Goal: Information Seeking & Learning: Check status

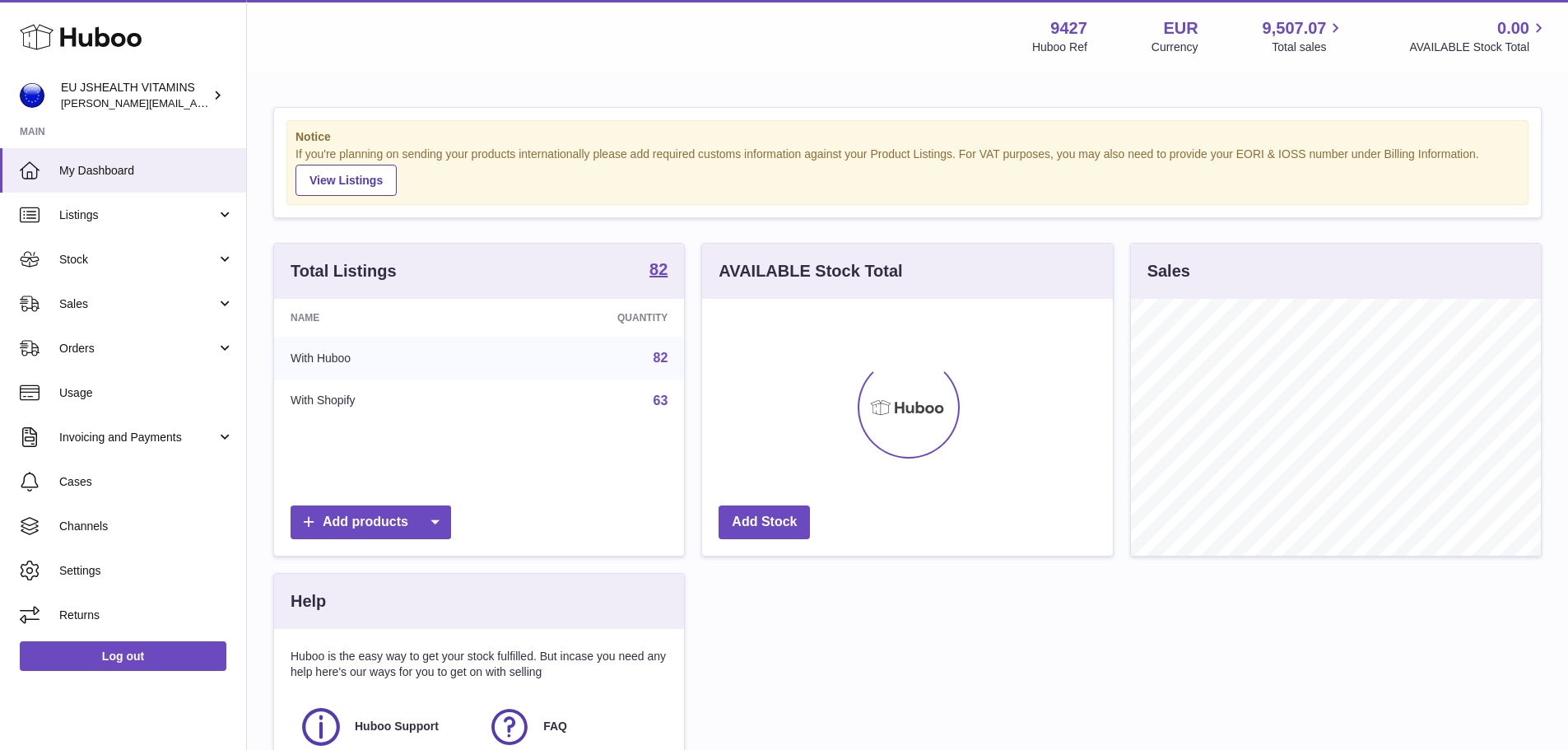
scroll to position [256, 410]
click at [114, 257] on span "Stock" at bounding box center [138, 260] width 158 height 16
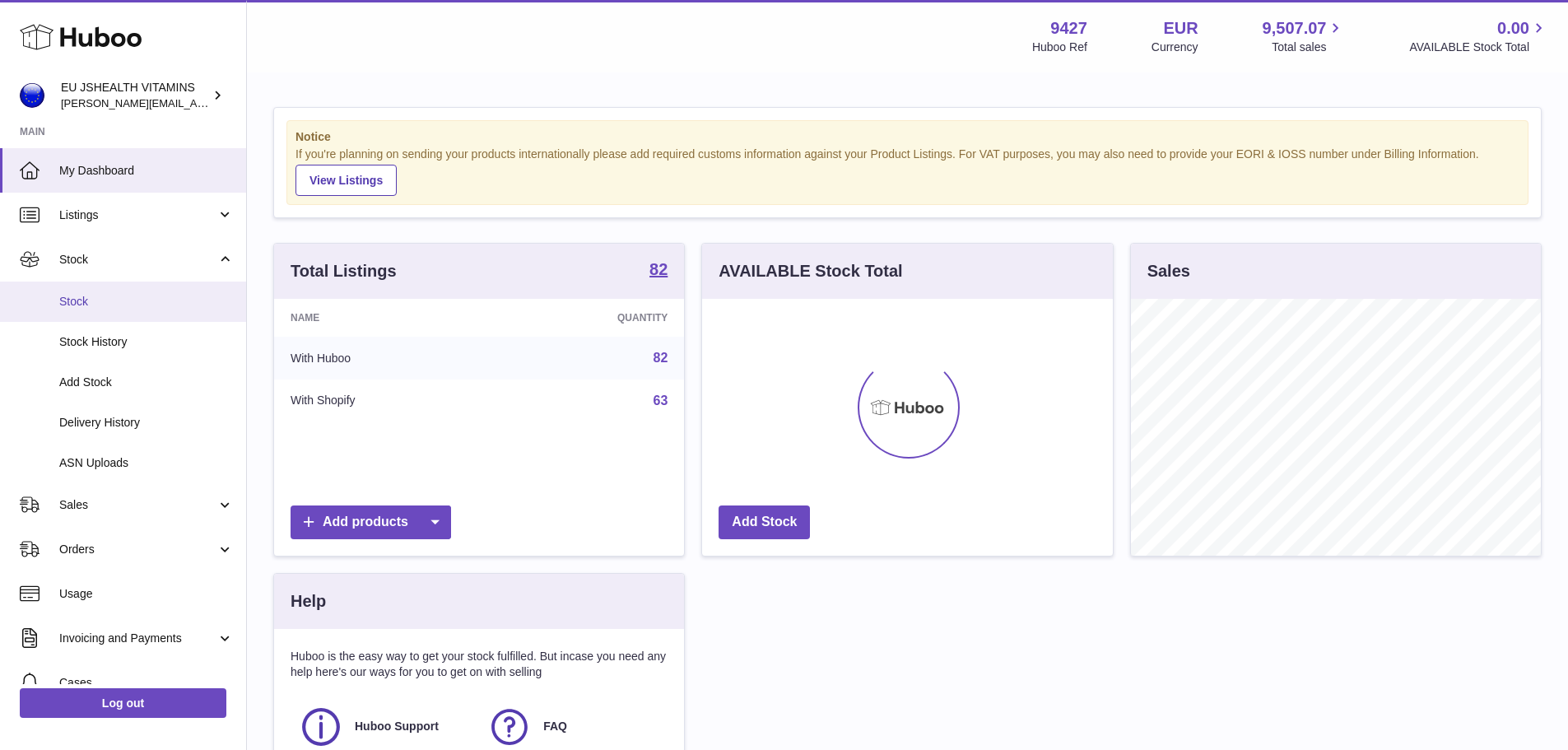
click at [100, 305] on span "Stock" at bounding box center [146, 302] width 174 height 16
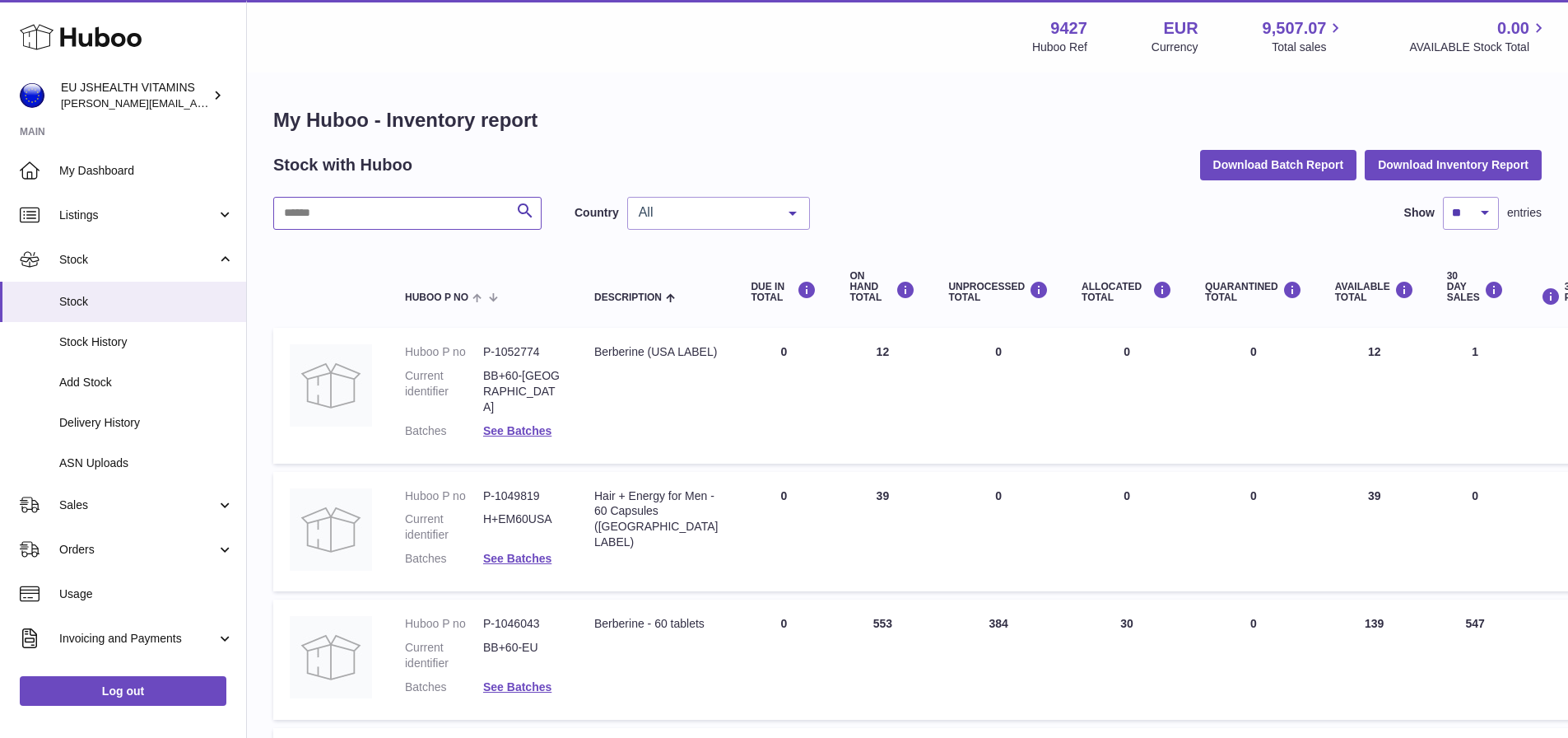
click at [362, 213] on input "text" at bounding box center [407, 214] width 269 height 33
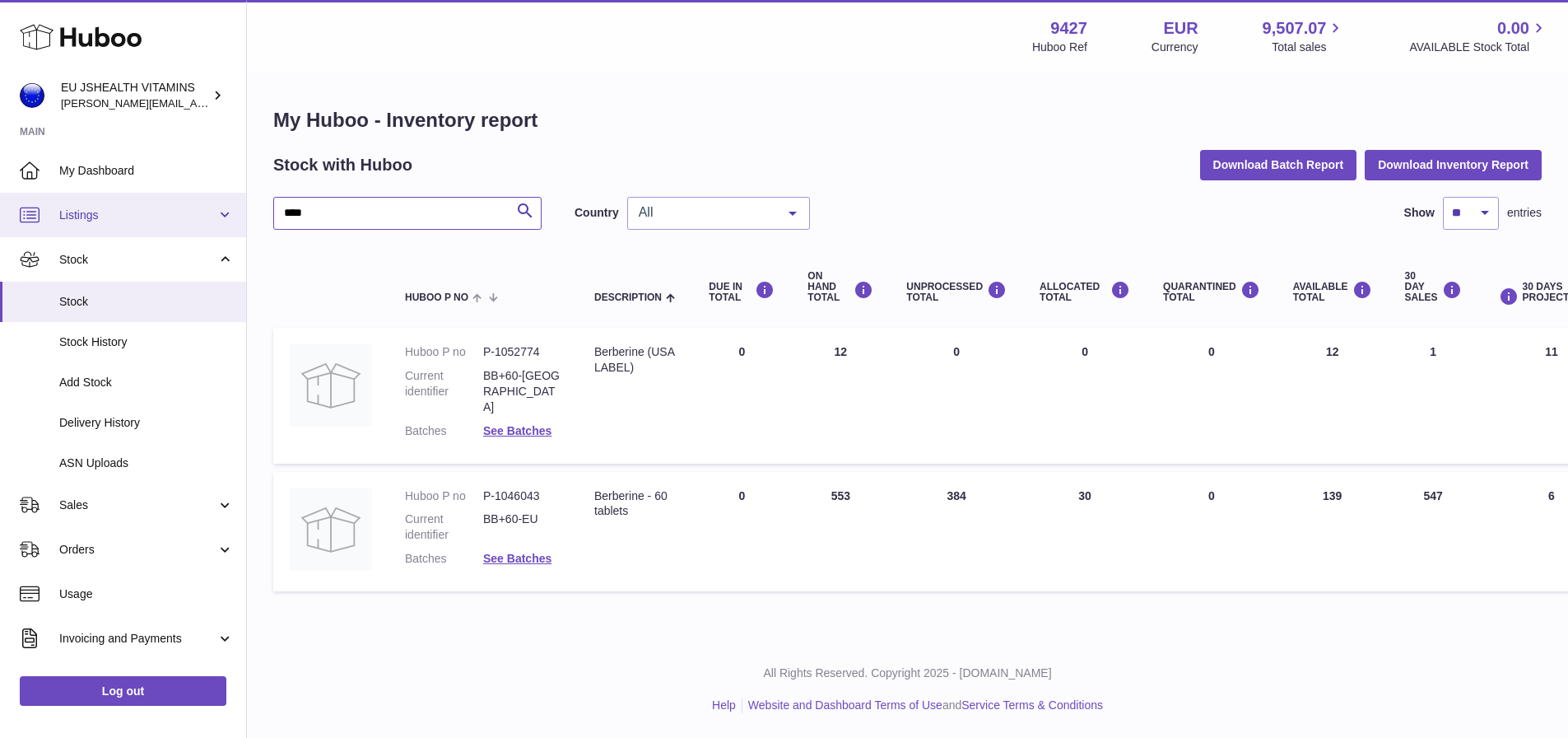
drag, startPoint x: 376, startPoint y: 212, endPoint x: 203, endPoint y: 197, distance: 173.6
click at [207, 196] on div "Huboo EU JSHEALTH VITAMINS [PERSON_NAME][EMAIL_ADDRESS][DOMAIN_NAME] Main My Da…" at bounding box center [784, 369] width 1568 height 738
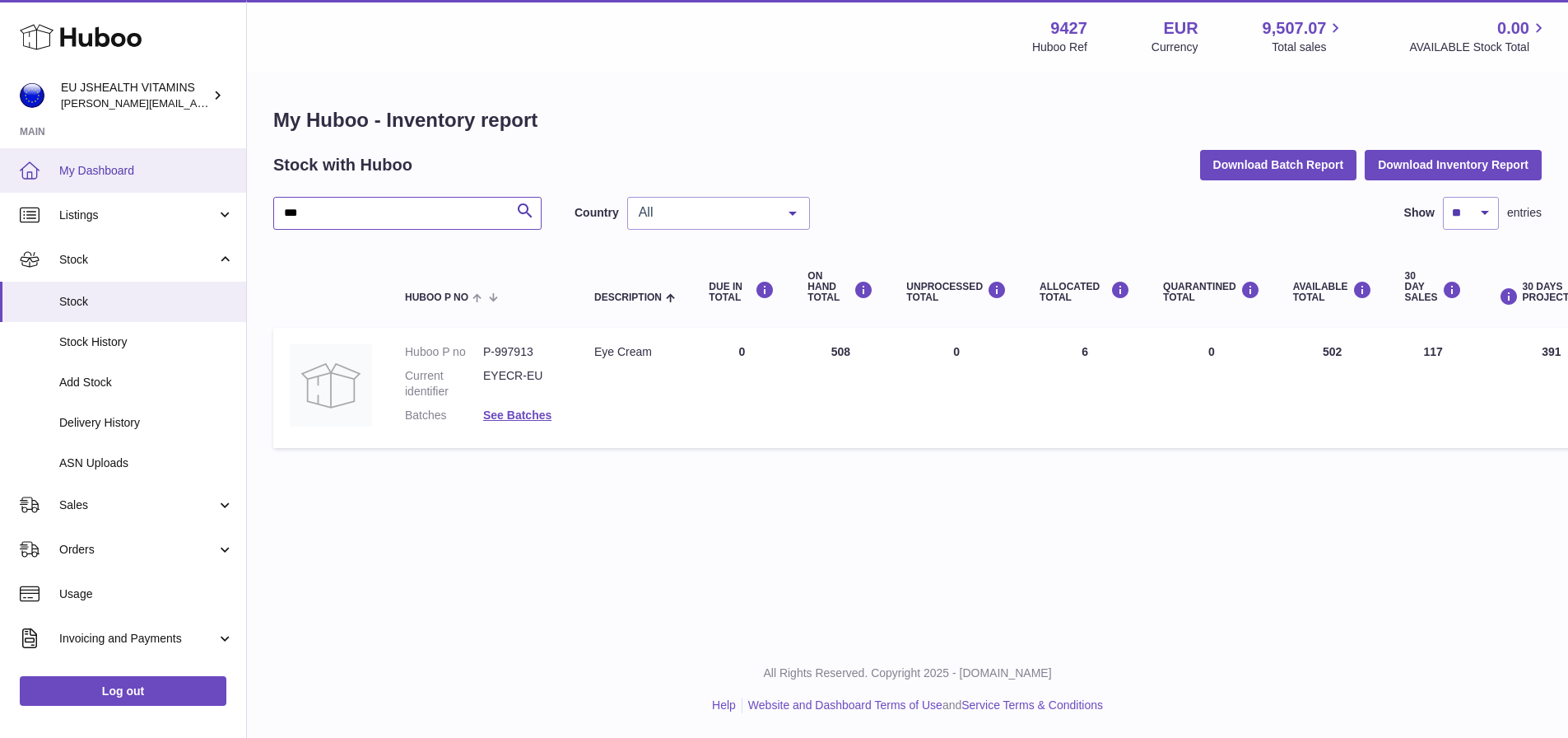
drag, startPoint x: 374, startPoint y: 218, endPoint x: 108, endPoint y: 180, distance: 268.7
click at [108, 180] on div "Huboo EU JSHEALTH VITAMINS [PERSON_NAME][EMAIL_ADDRESS][DOMAIN_NAME] Main My Da…" at bounding box center [784, 369] width 1568 height 738
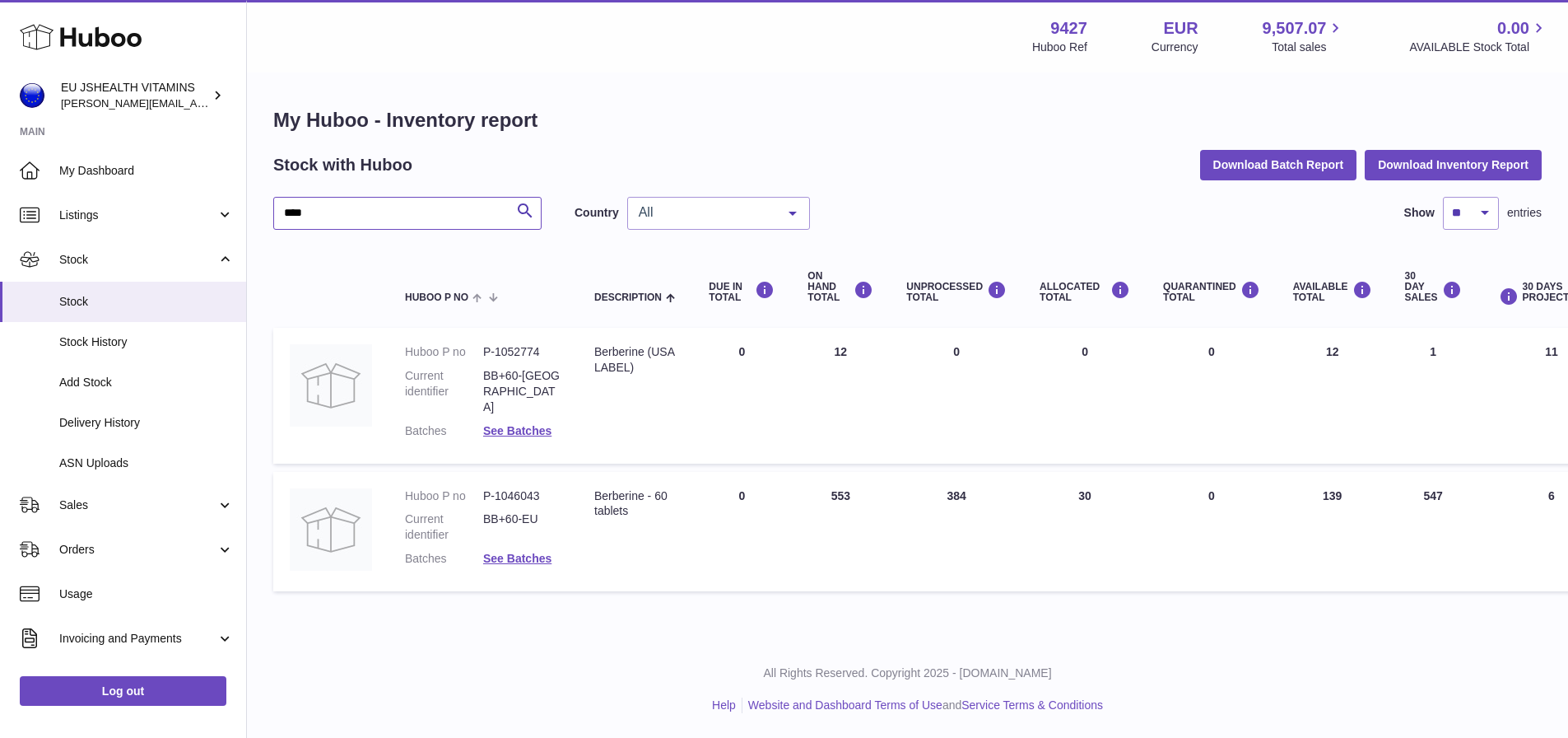
type input "****"
click at [953, 481] on td "UNPROCESSED Total 384" at bounding box center [956, 531] width 133 height 120
click at [633, 609] on div "Menu Huboo 9427 Huboo Ref EUR Currency 9,507.07 Total sales 0.00 AVAILABLE Stoc…" at bounding box center [906, 320] width 1320 height 641
click at [514, 552] on link "See Batches" at bounding box center [517, 558] width 68 height 13
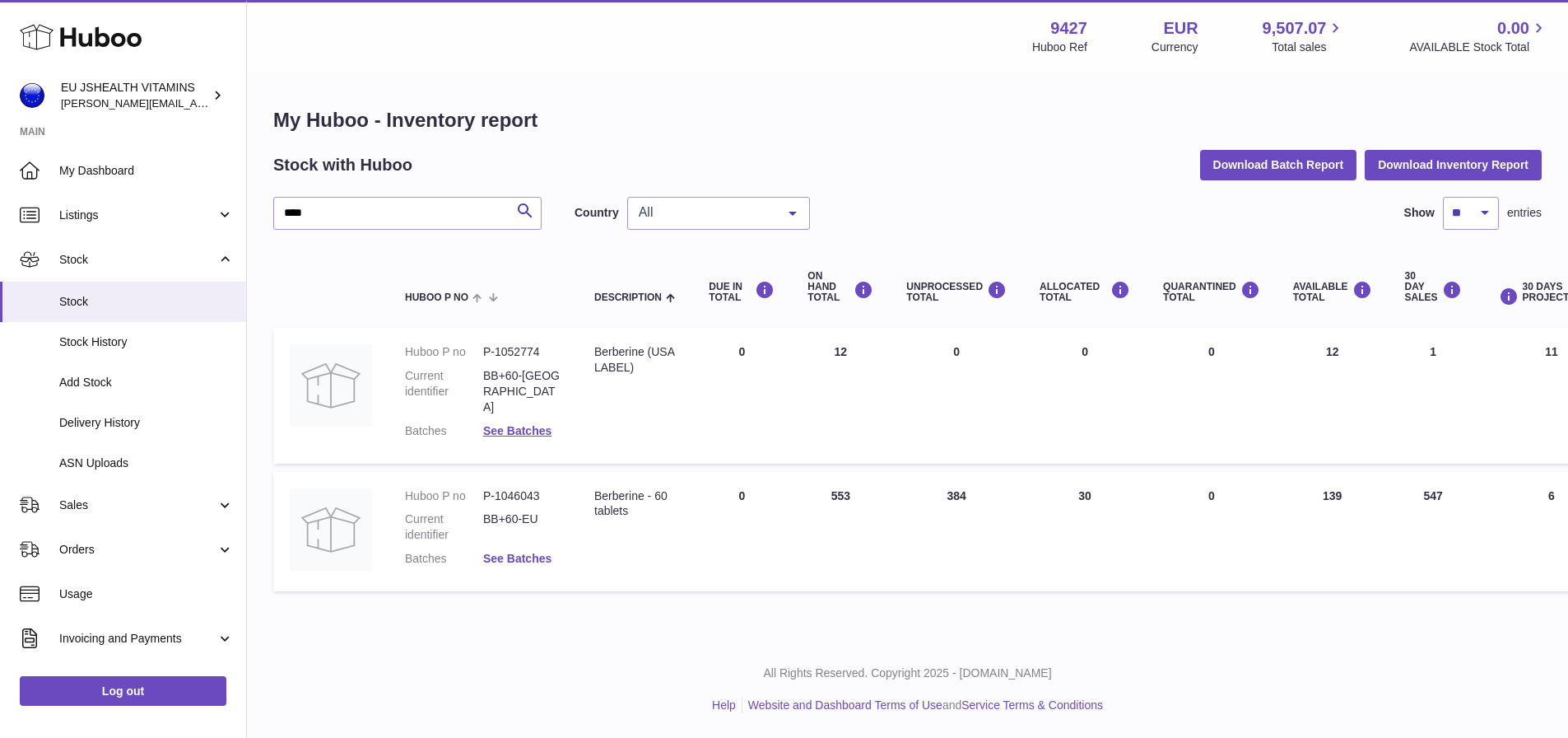
scroll to position [0, 0]
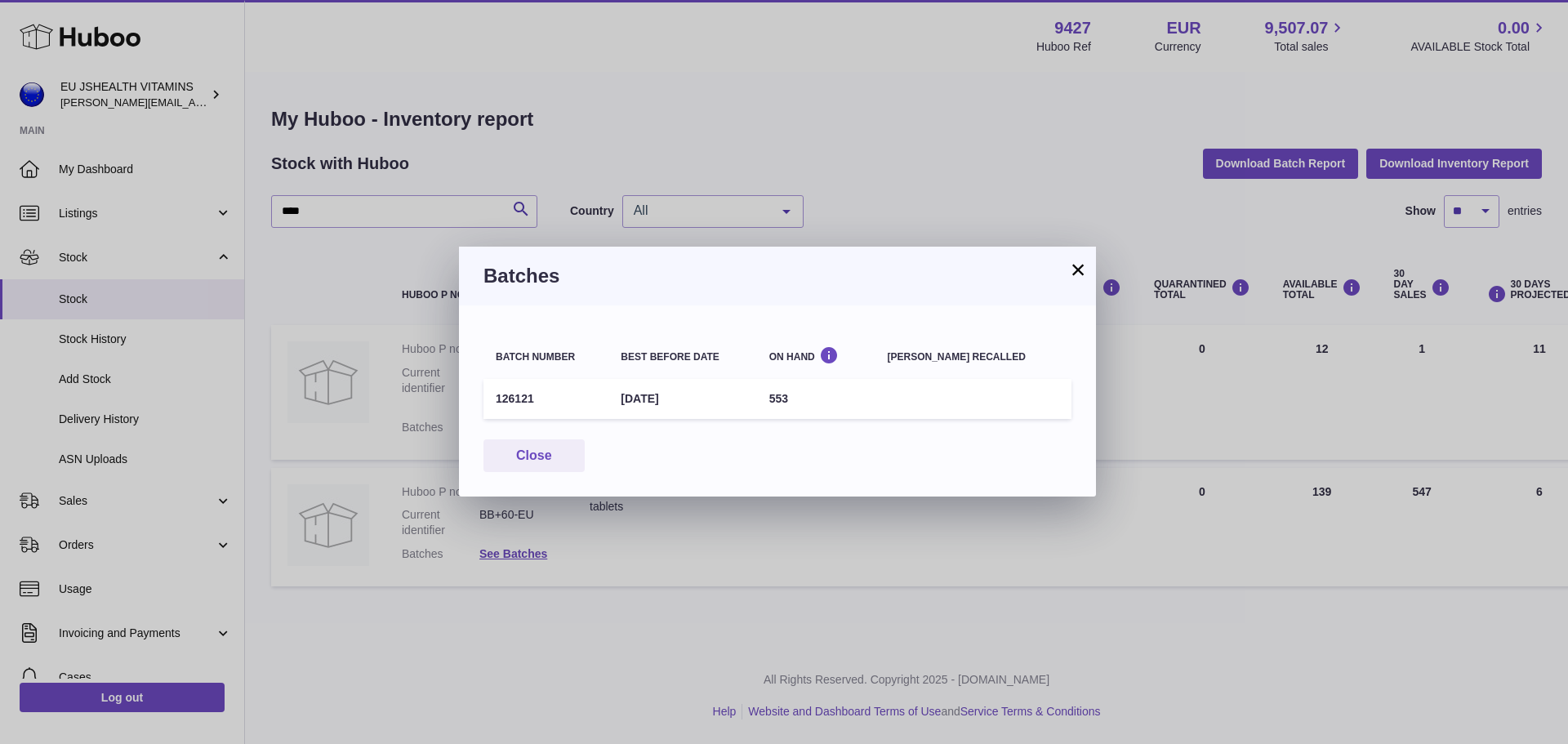
drag, startPoint x: 985, startPoint y: 609, endPoint x: 1015, endPoint y: 729, distance: 123.7
click at [985, 609] on div "× Batches Batch number Best before date On Hand [PERSON_NAME] recalled 126121 […" at bounding box center [784, 372] width 1568 height 744
